Goal: Task Accomplishment & Management: Use online tool/utility

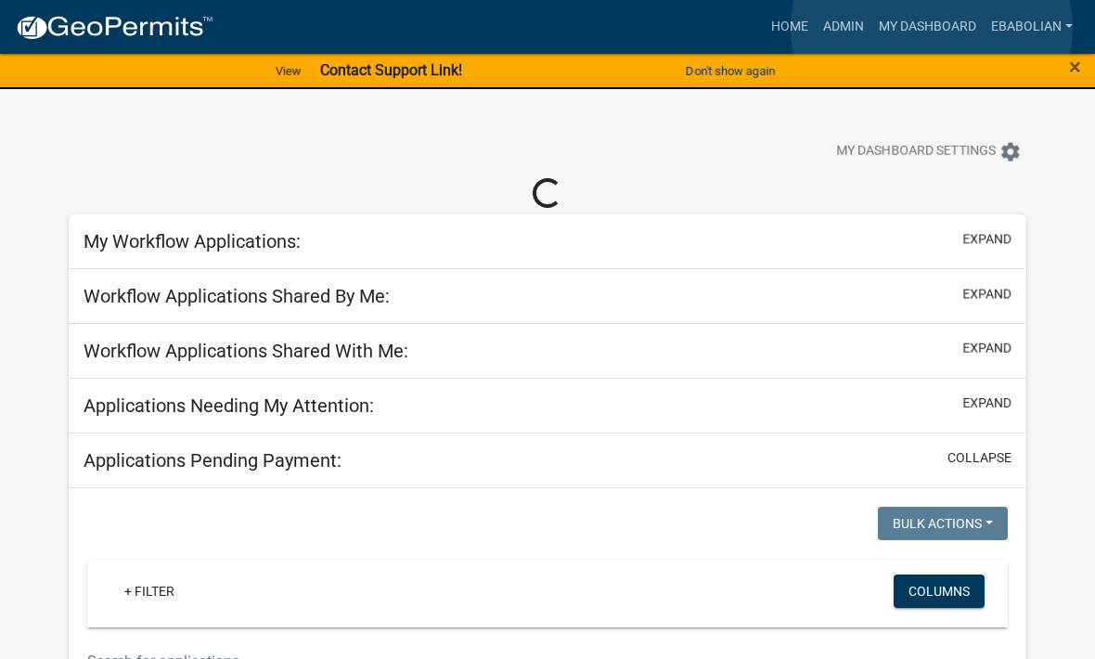
click at [931, 29] on link "My Dashboard" at bounding box center [927, 26] width 112 height 35
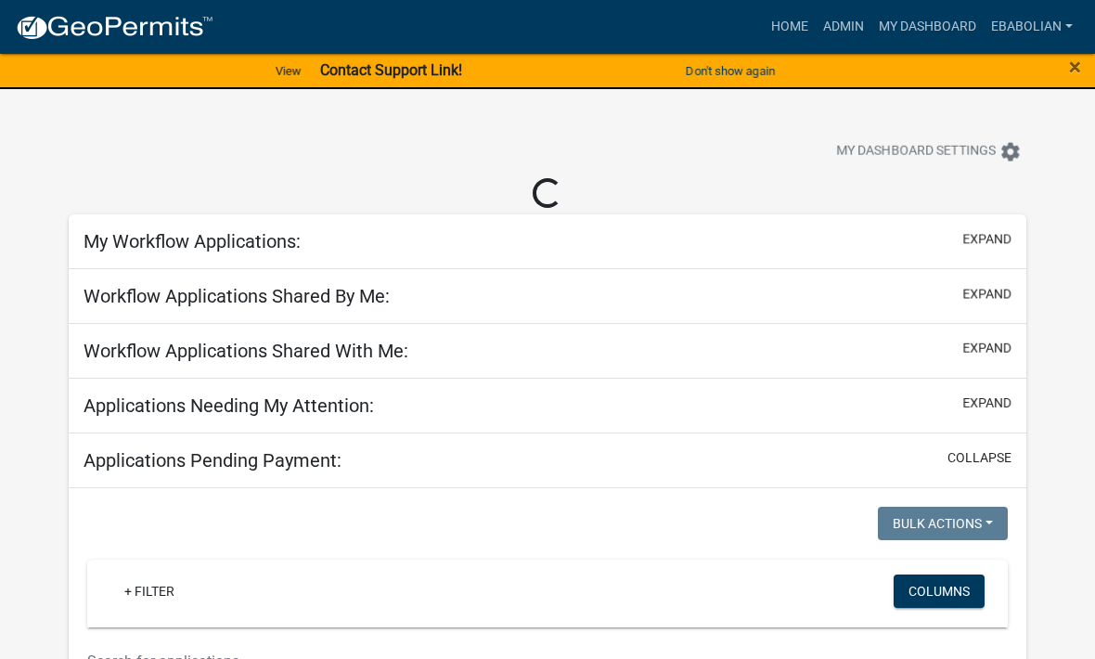
select select "3: 100"
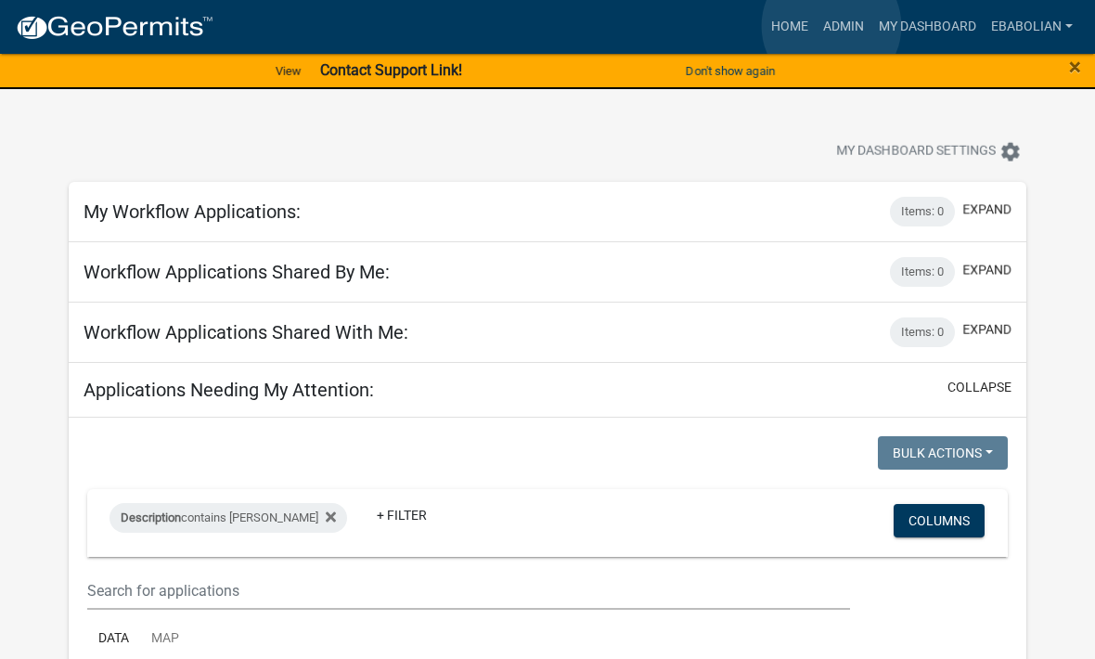
click at [831, 26] on link "Admin" at bounding box center [844, 26] width 56 height 35
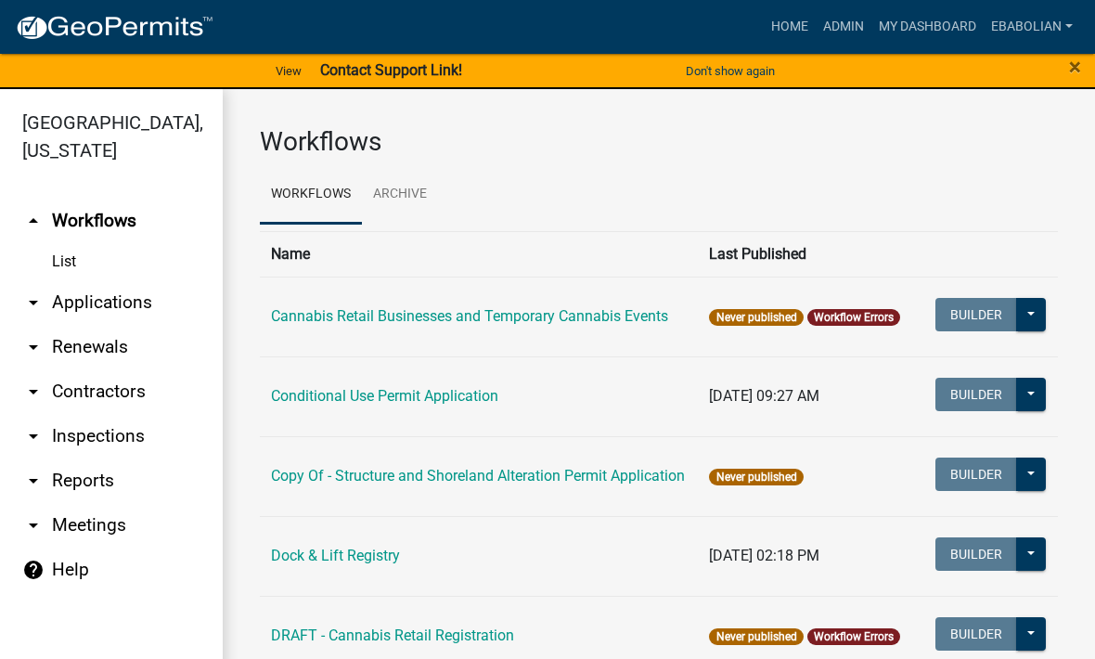
click at [140, 301] on link "arrow_drop_down Applications" at bounding box center [111, 302] width 223 height 45
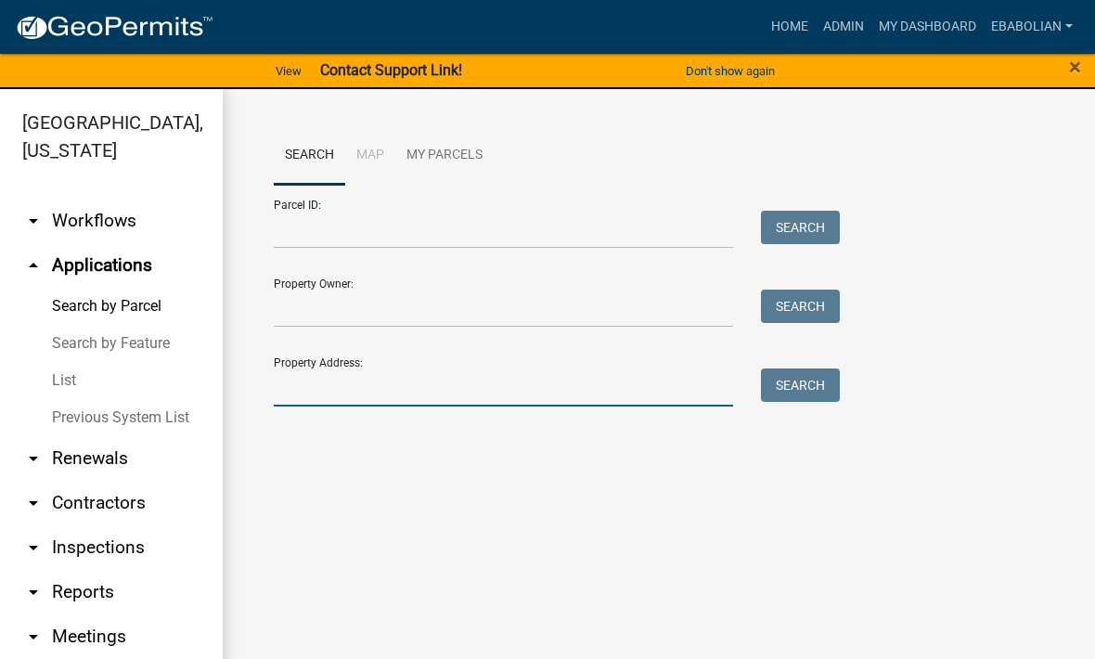
click at [379, 384] on input "Property Address:" at bounding box center [503, 387] width 459 height 38
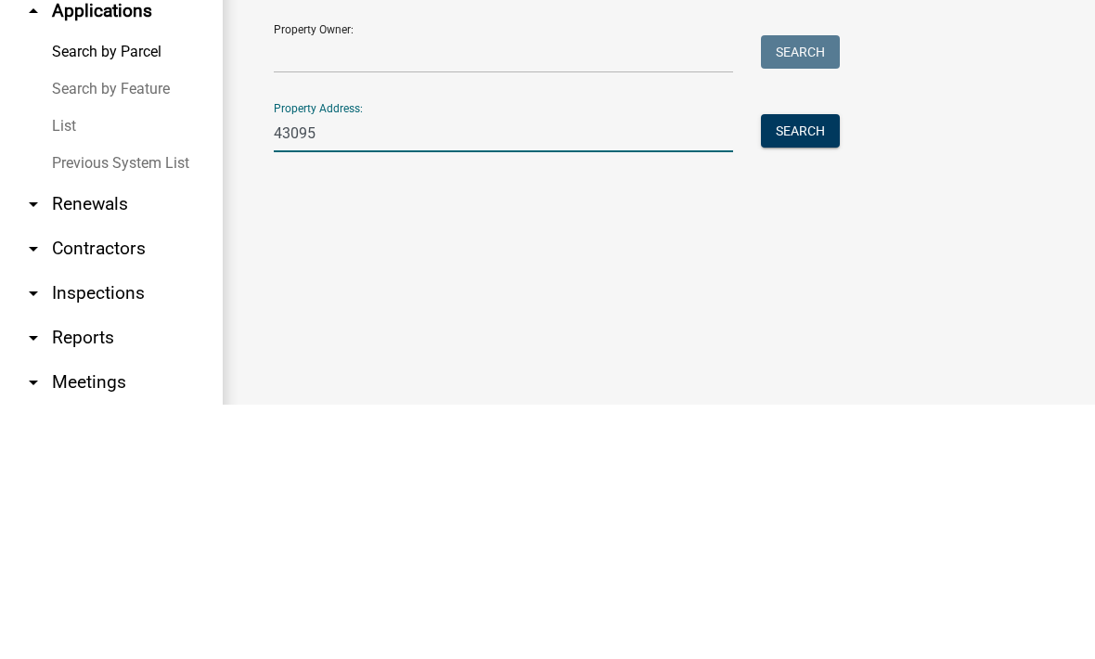
type input "43095"
click at [805, 368] on button "Search" at bounding box center [800, 384] width 79 height 33
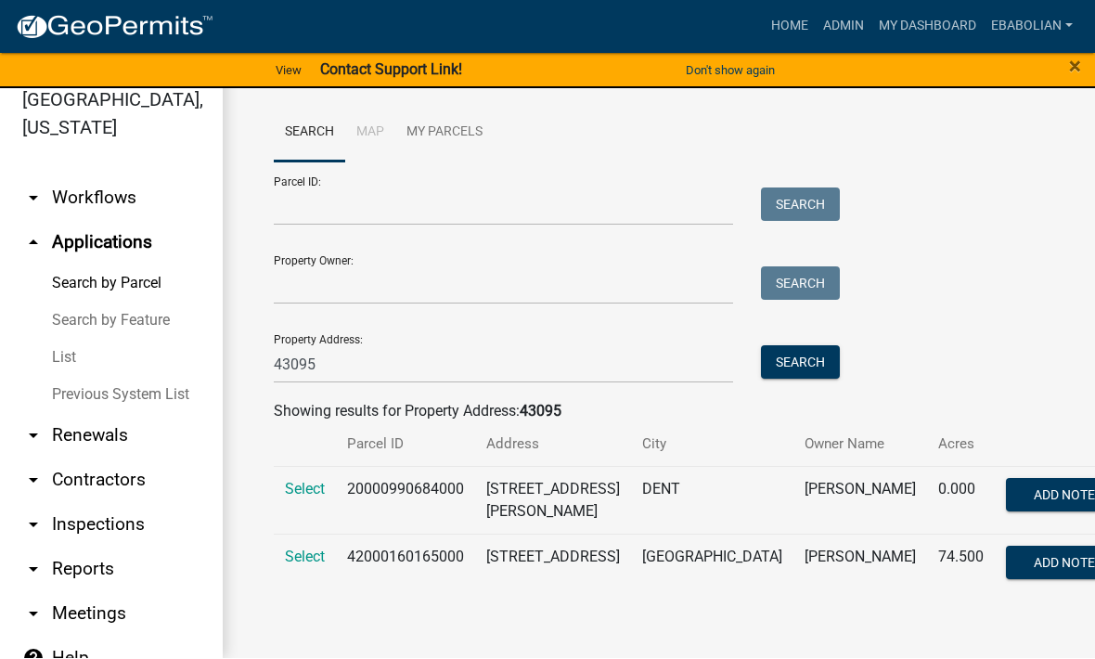
scroll to position [17, 0]
click at [314, 481] on span "Select" at bounding box center [305, 490] width 40 height 18
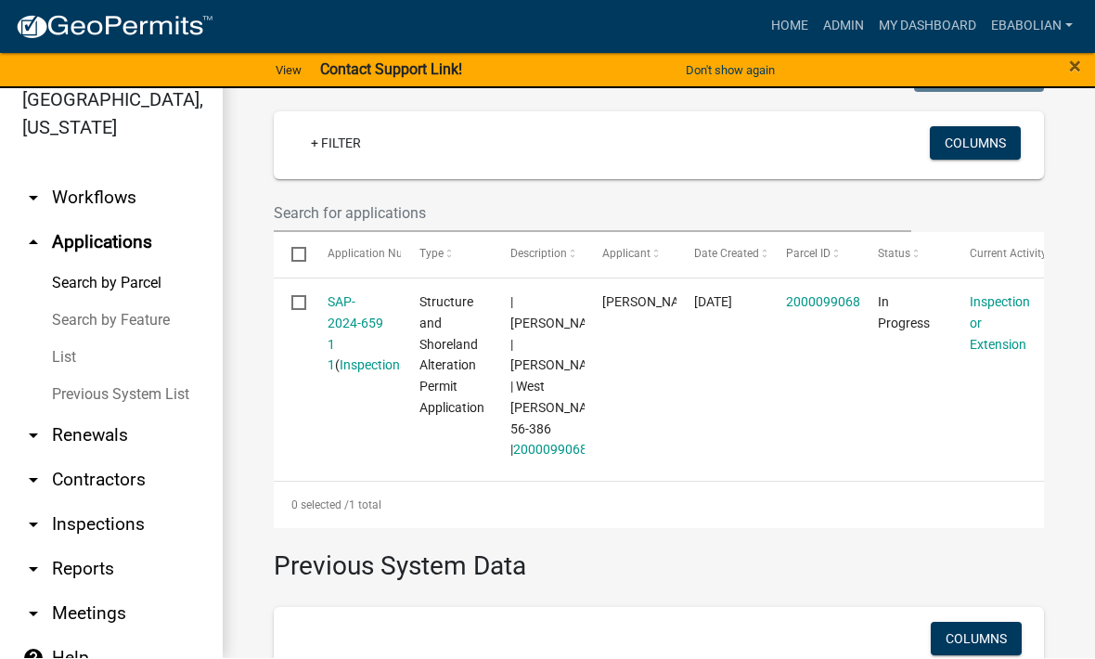
scroll to position [491, 0]
click at [369, 327] on link "SAP-2024-659 1 1" at bounding box center [356, 333] width 56 height 78
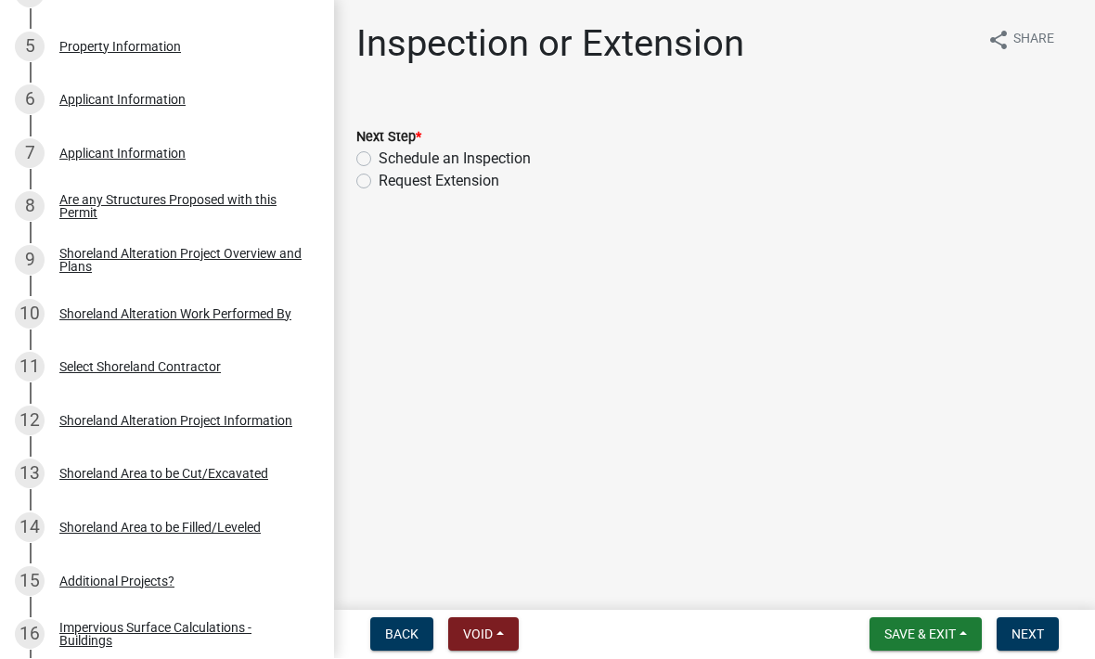
scroll to position [576, 0]
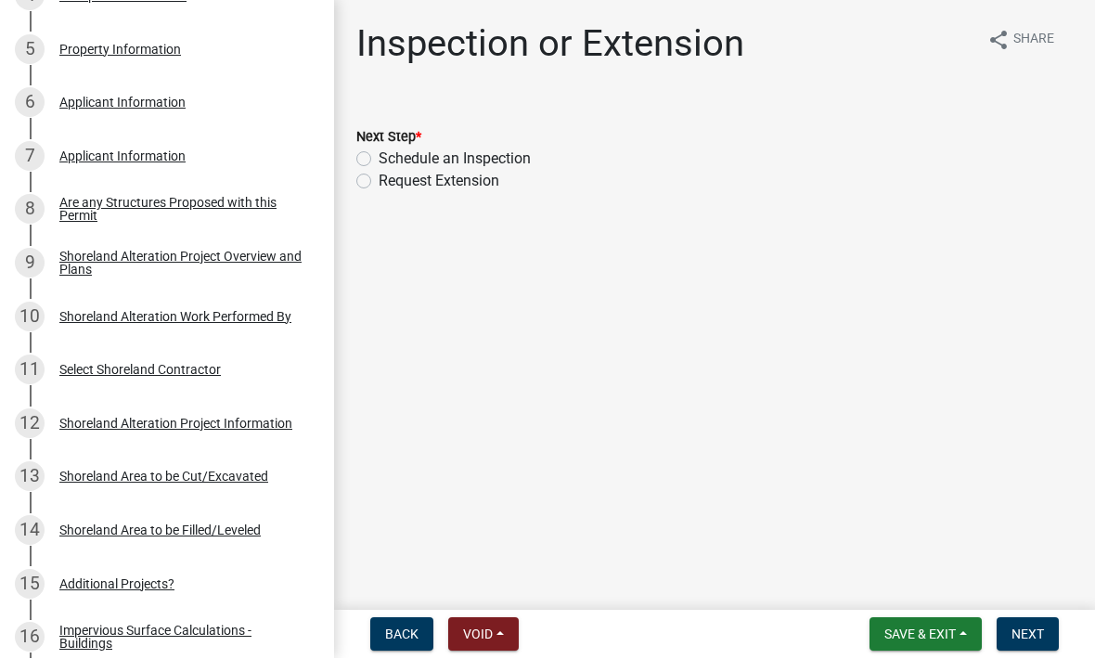
click at [235, 250] on div "Shoreland Alteration Project Overview and Plans" at bounding box center [181, 263] width 245 height 26
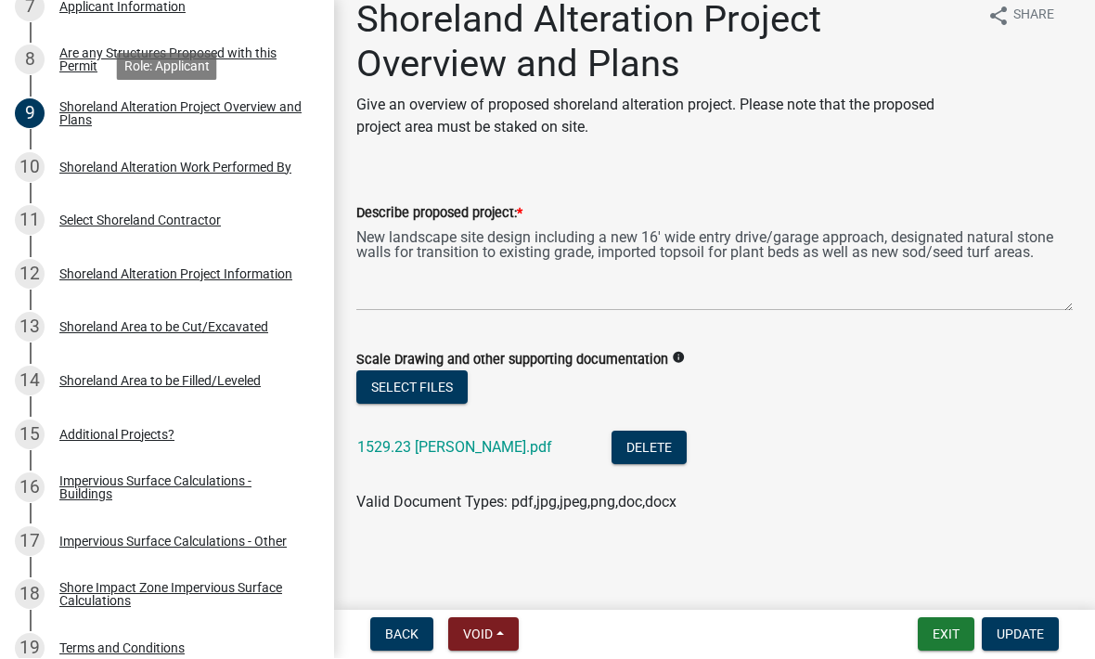
scroll to position [719, 0]
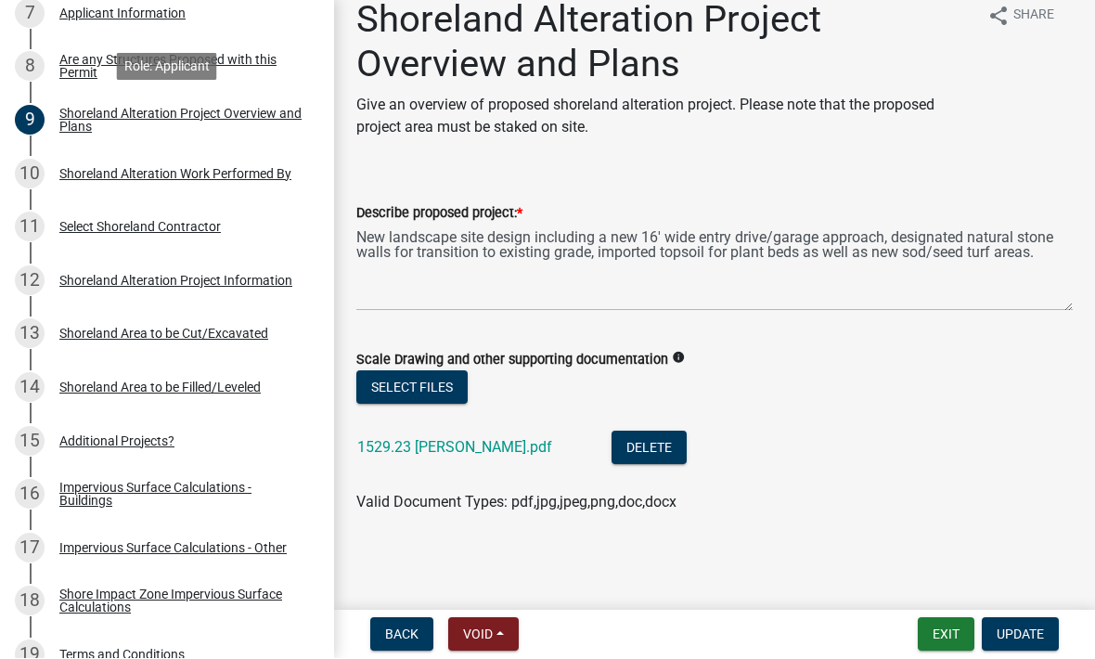
click at [466, 451] on link "1529.23 [PERSON_NAME].pdf" at bounding box center [454, 448] width 195 height 18
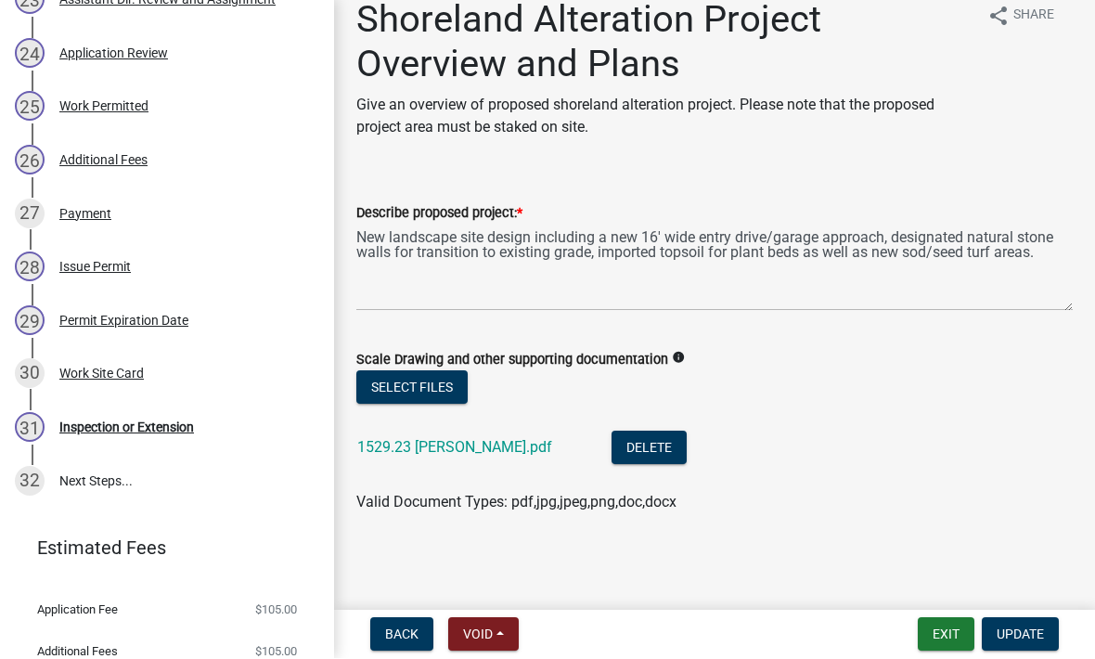
scroll to position [1586, 0]
click at [145, 373] on div "30 Work Site Card" at bounding box center [159, 375] width 289 height 30
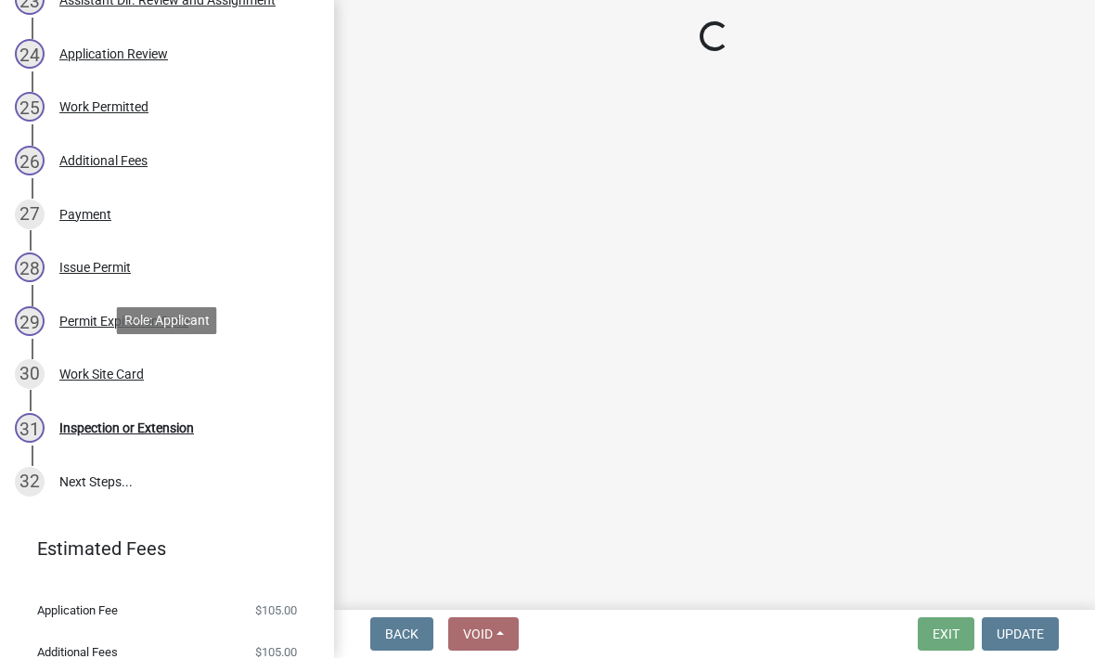
scroll to position [0, 0]
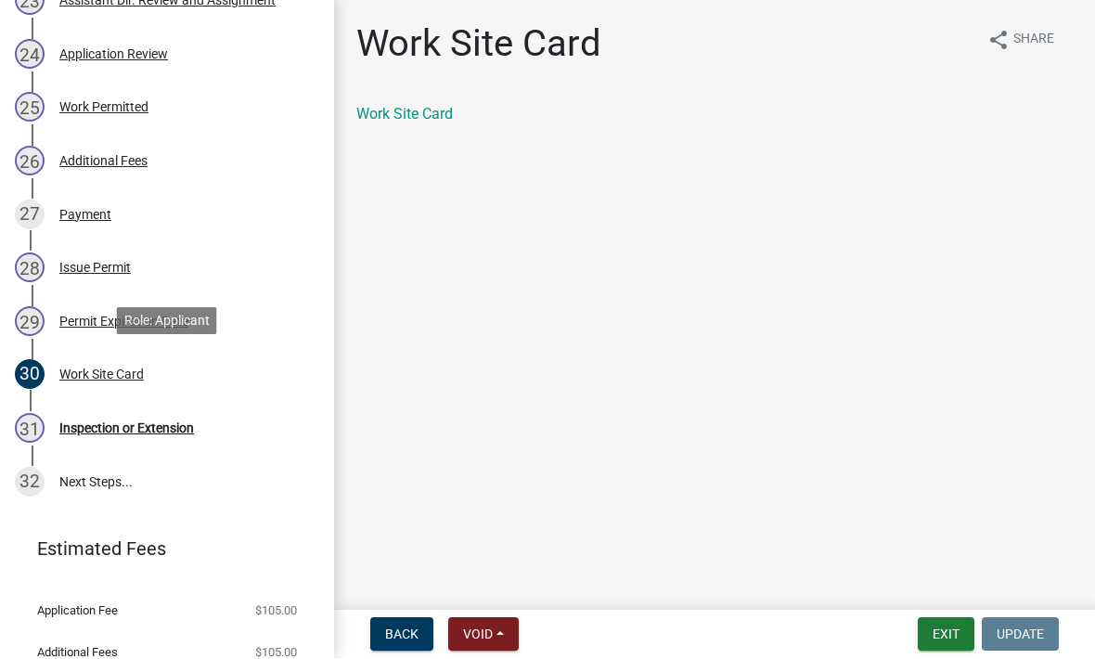
click at [430, 122] on link "Work Site Card" at bounding box center [404, 115] width 96 height 18
